Goal: Information Seeking & Learning: Find specific fact

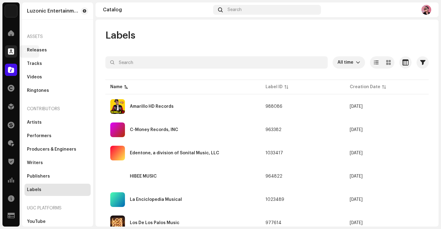
click at [14, 49] on span at bounding box center [11, 51] width 6 height 5
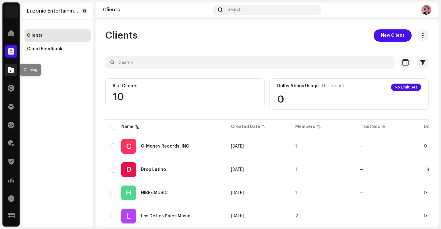
click at [13, 69] on span at bounding box center [11, 69] width 6 height 5
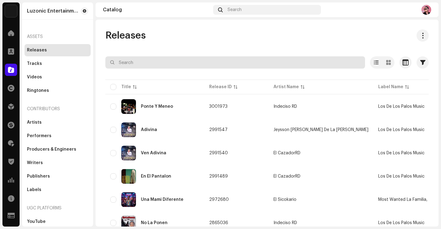
click at [137, 59] on input "text" at bounding box center [234, 62] width 259 height 12
type input "pa mi casa"
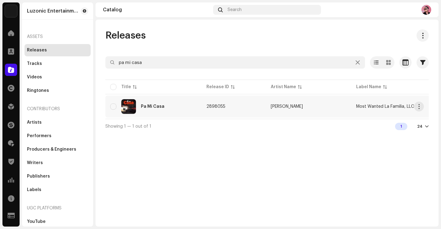
click at [161, 106] on div "Pa Mi Casa" at bounding box center [153, 106] width 24 height 4
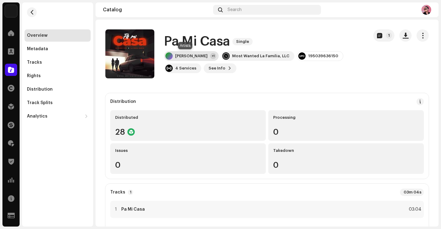
click at [210, 57] on div "+1" at bounding box center [213, 56] width 6 height 6
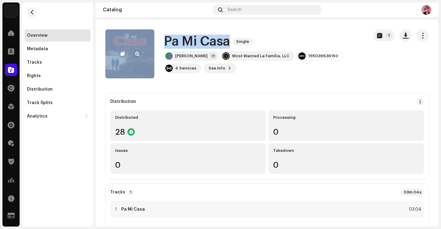
drag, startPoint x: 230, startPoint y: 41, endPoint x: 153, endPoint y: 45, distance: 76.9
click at [153, 45] on div "Pa Mi Casa Single [PERSON_NAME] Voz +1 Most Wanted La Familia, LLC 195039636150…" at bounding box center [234, 53] width 258 height 49
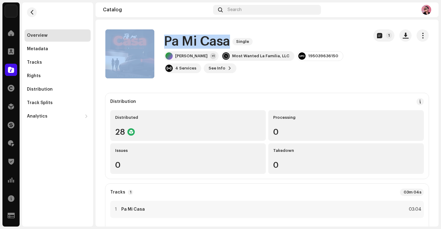
copy div "Pa Mi Casa"
